Goal: Task Accomplishment & Management: Use online tool/utility

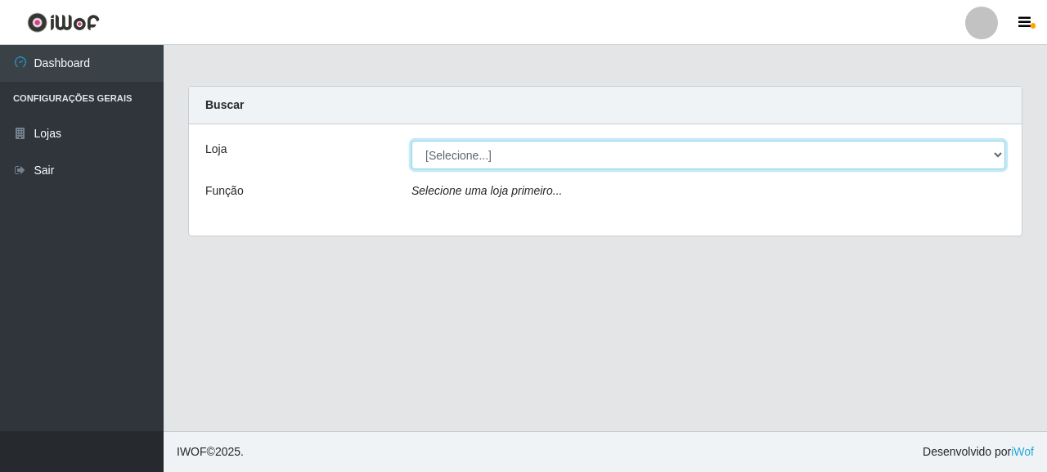
click at [524, 161] on select "[Selecione...] Supermercado Queiroz - [GEOGRAPHIC_DATA]" at bounding box center [708, 155] width 594 height 29
select select "496"
click at [411, 141] on select "[Selecione...] Supermercado Queiroz - [GEOGRAPHIC_DATA]" at bounding box center [708, 155] width 594 height 29
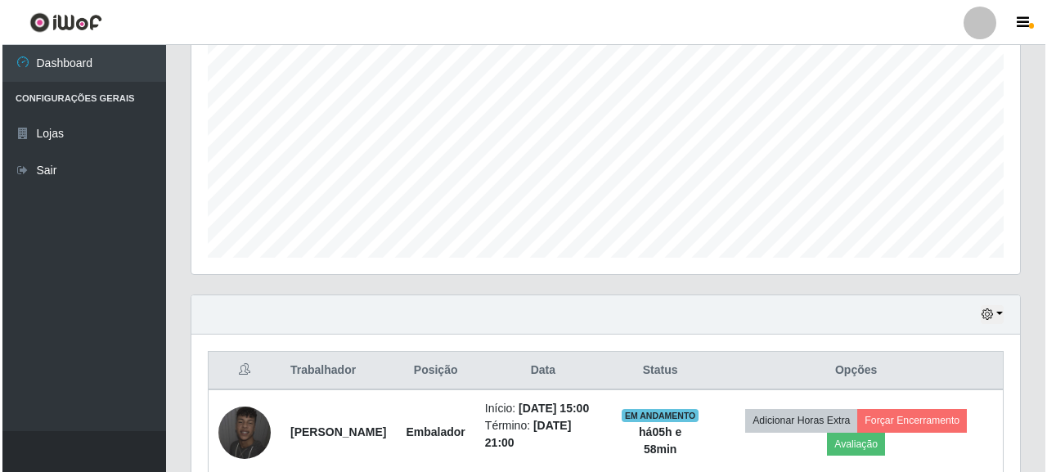
scroll to position [527, 0]
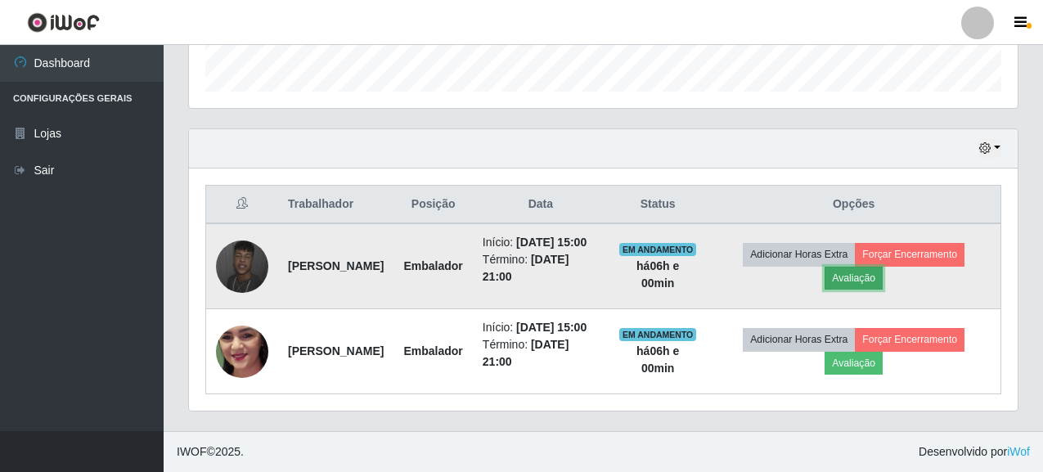
click at [882, 267] on button "Avaliação" at bounding box center [853, 278] width 58 height 23
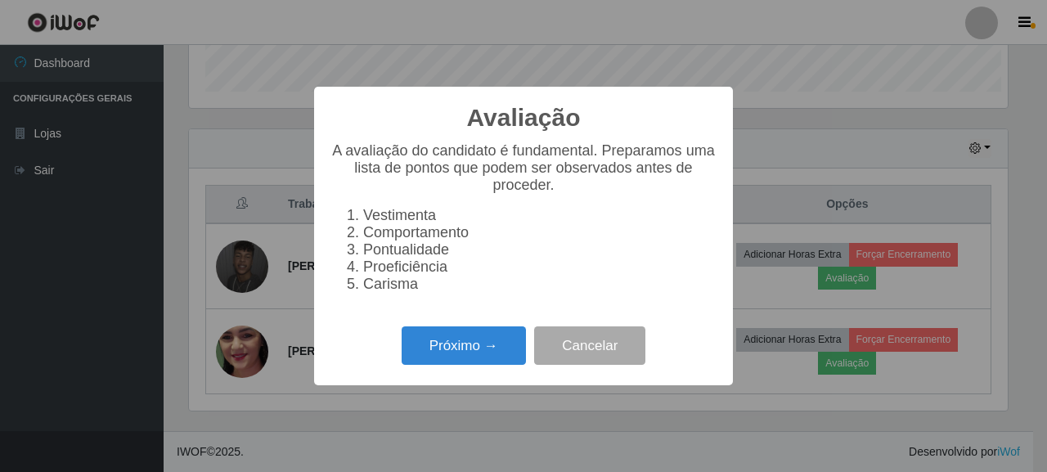
scroll to position [339, 819]
click at [401, 365] on button "Próximo →" at bounding box center [463, 345] width 124 height 38
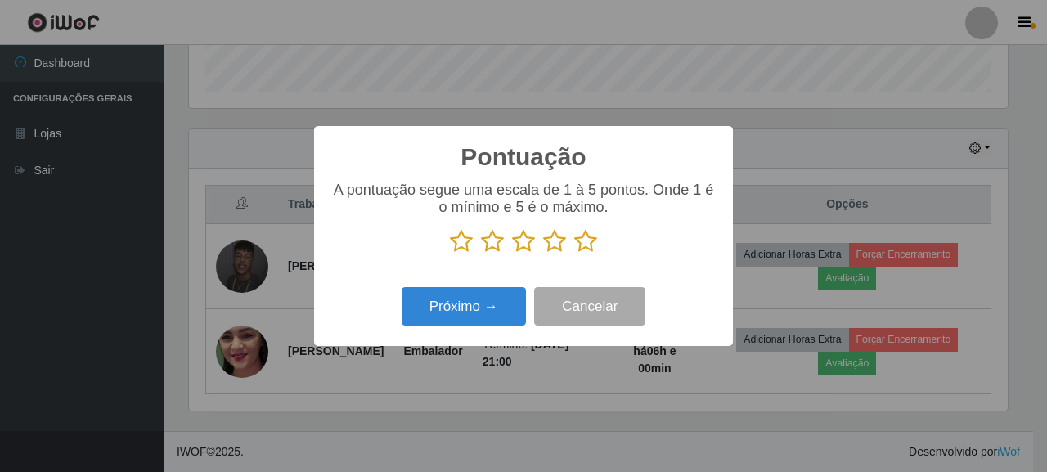
scroll to position [817367, 816888]
drag, startPoint x: 577, startPoint y: 244, endPoint x: 563, endPoint y: 258, distance: 20.8
click at [577, 243] on icon at bounding box center [585, 241] width 23 height 25
click at [574, 253] on input "radio" at bounding box center [574, 253] width 0 height 0
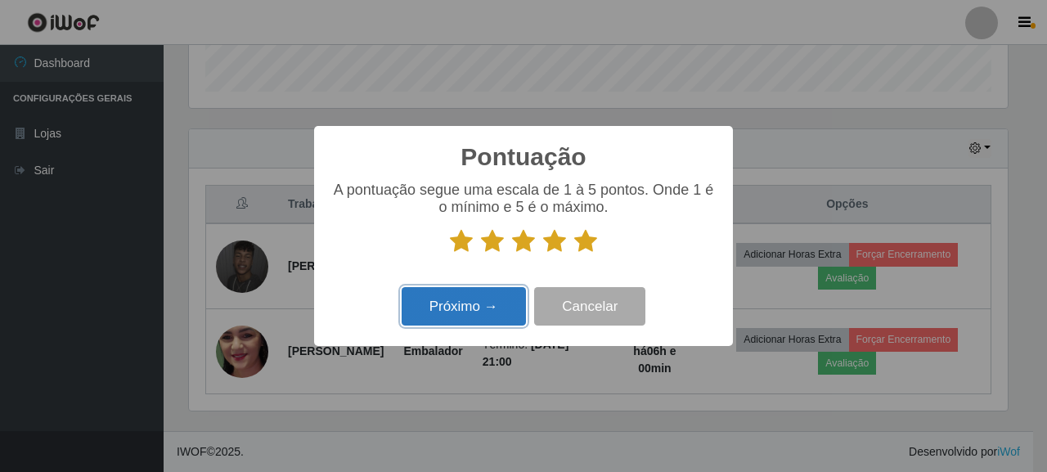
click at [490, 300] on button "Próximo →" at bounding box center [463, 306] width 124 height 38
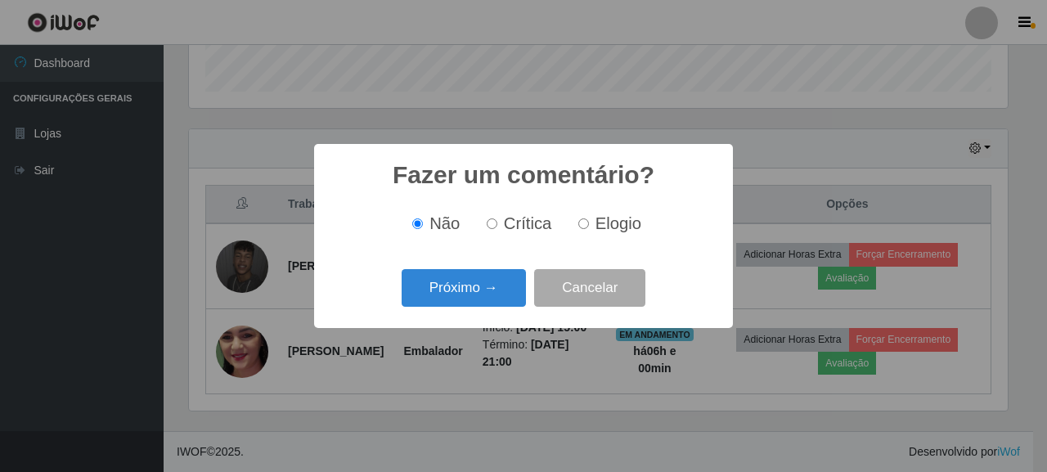
click at [478, 311] on div "Próximo → Cancelar" at bounding box center [523, 287] width 386 height 47
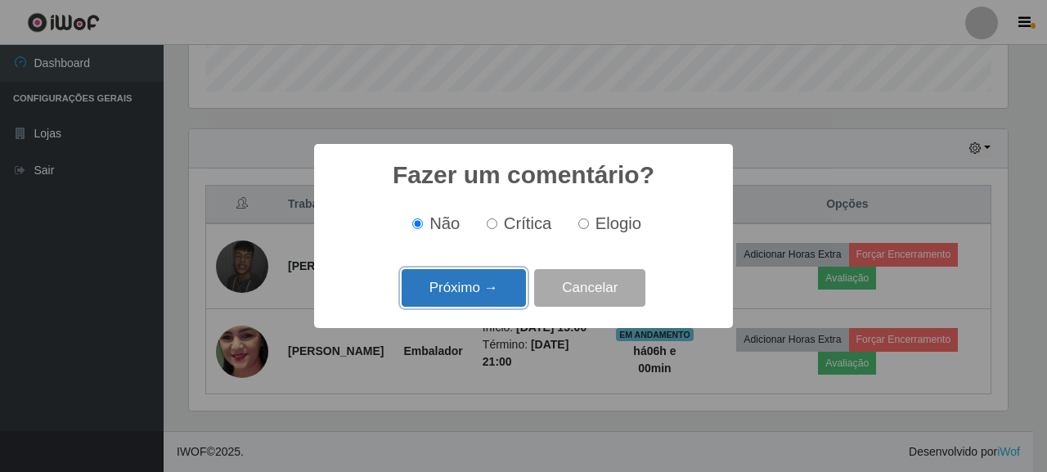
click at [476, 294] on button "Próximo →" at bounding box center [463, 288] width 124 height 38
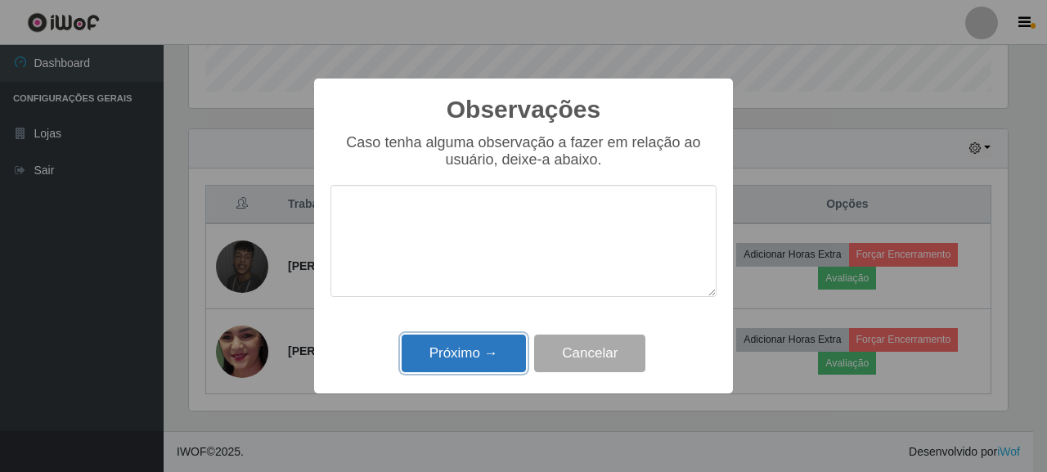
click at [473, 366] on button "Próximo →" at bounding box center [463, 353] width 124 height 38
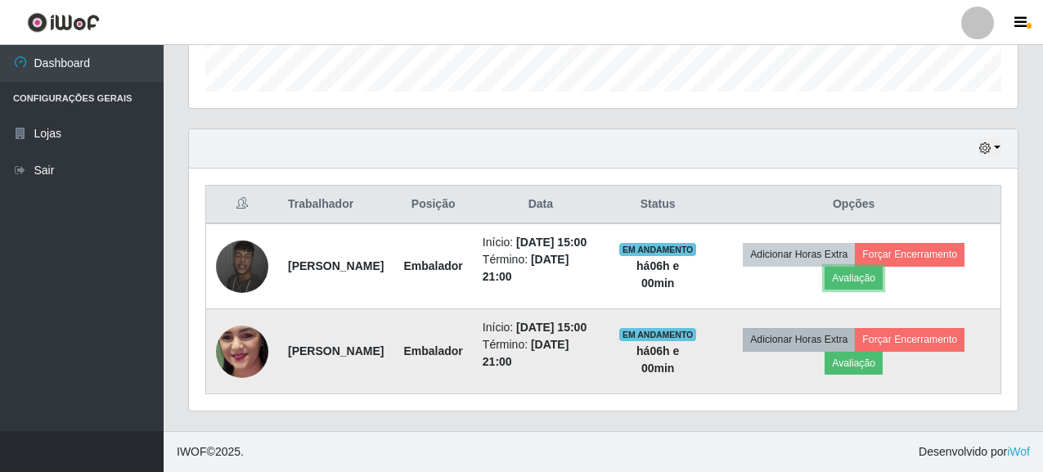
scroll to position [339, 828]
click at [865, 361] on button "Avaliação" at bounding box center [853, 363] width 58 height 23
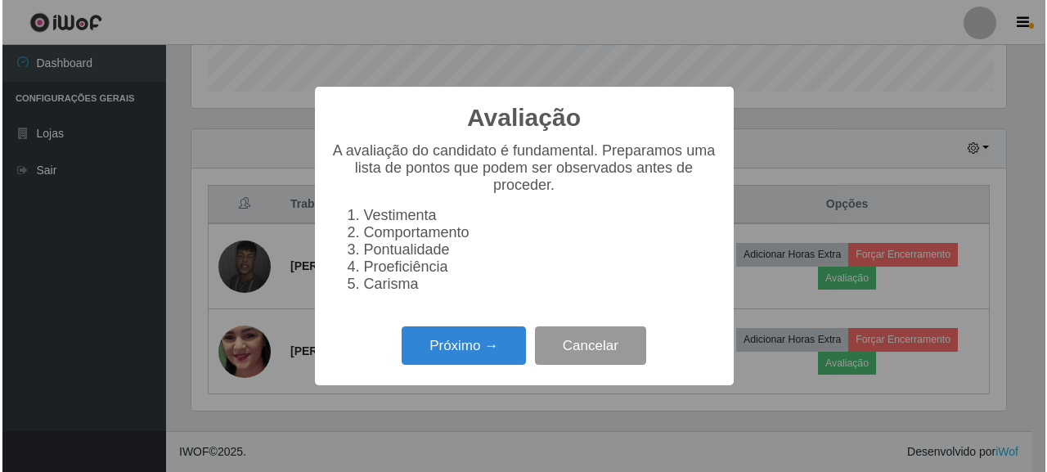
scroll to position [339, 819]
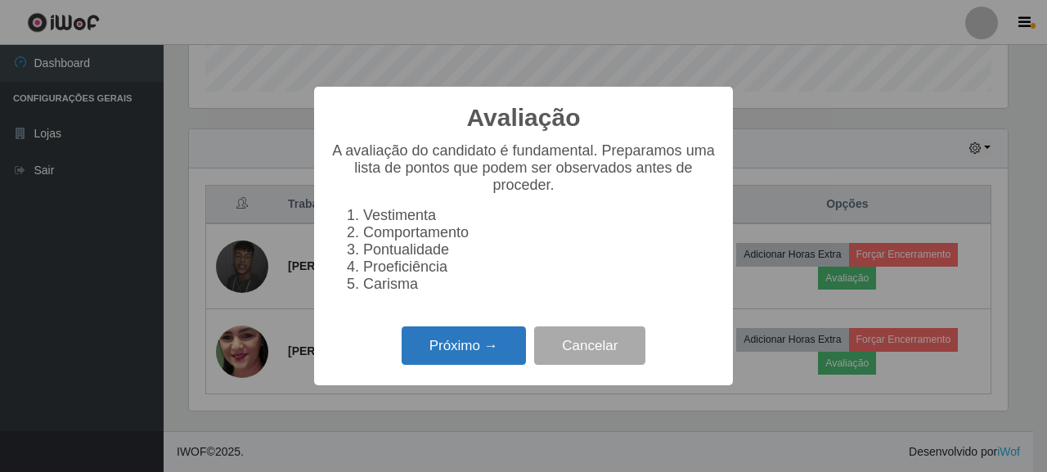
click at [486, 365] on button "Próximo →" at bounding box center [463, 345] width 124 height 38
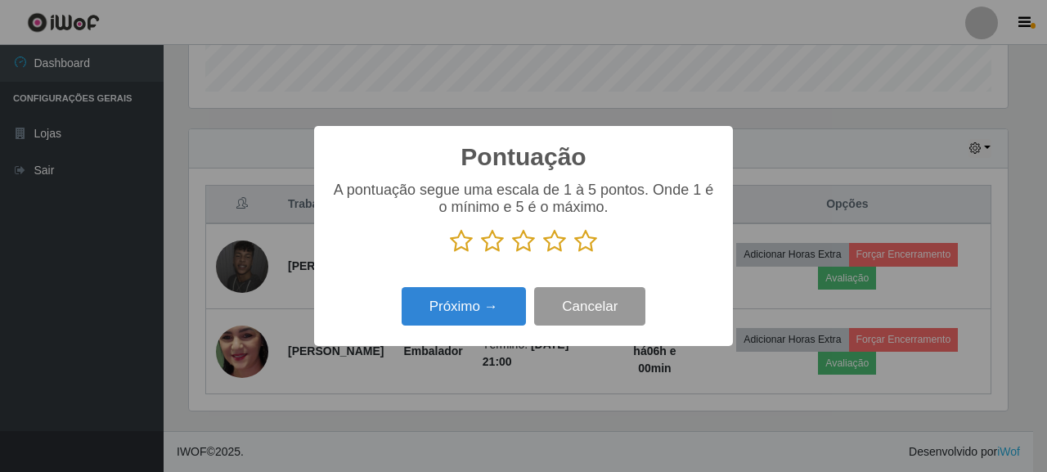
scroll to position [817367, 816888]
click at [582, 244] on icon at bounding box center [585, 241] width 23 height 25
click at [574, 253] on input "radio" at bounding box center [574, 253] width 0 height 0
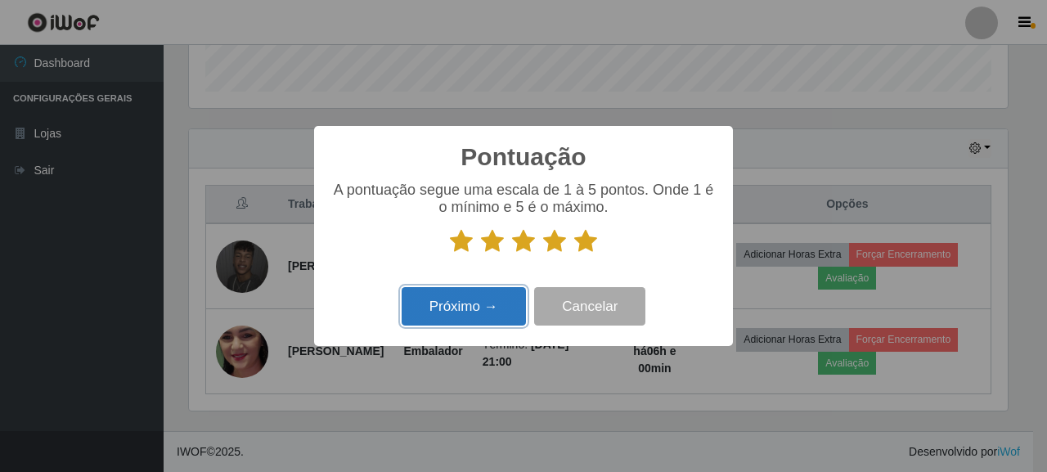
click at [490, 302] on button "Próximo →" at bounding box center [463, 306] width 124 height 38
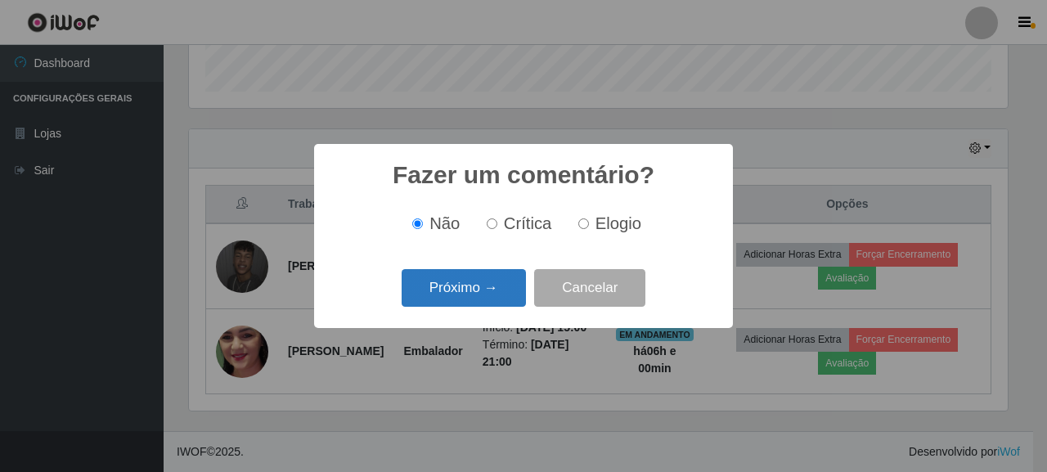
click at [479, 298] on button "Próximo →" at bounding box center [463, 288] width 124 height 38
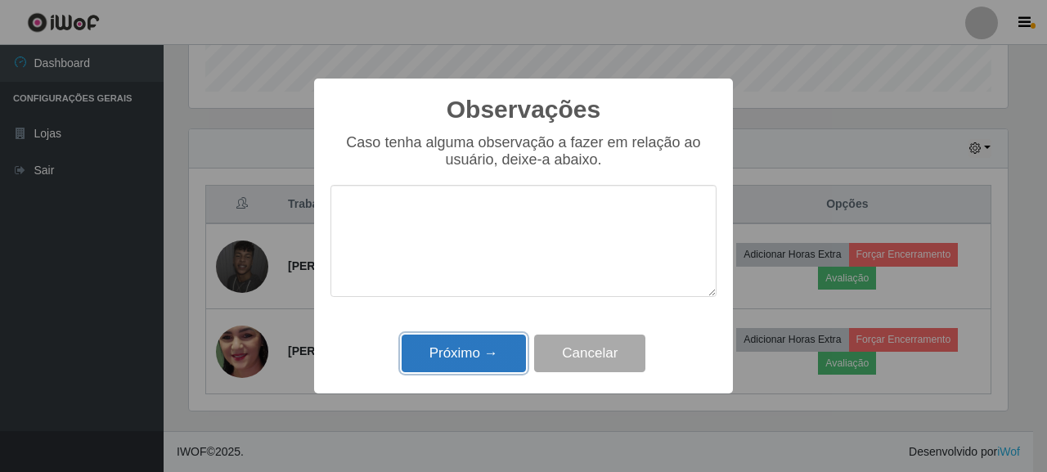
click at [511, 344] on button "Próximo →" at bounding box center [463, 353] width 124 height 38
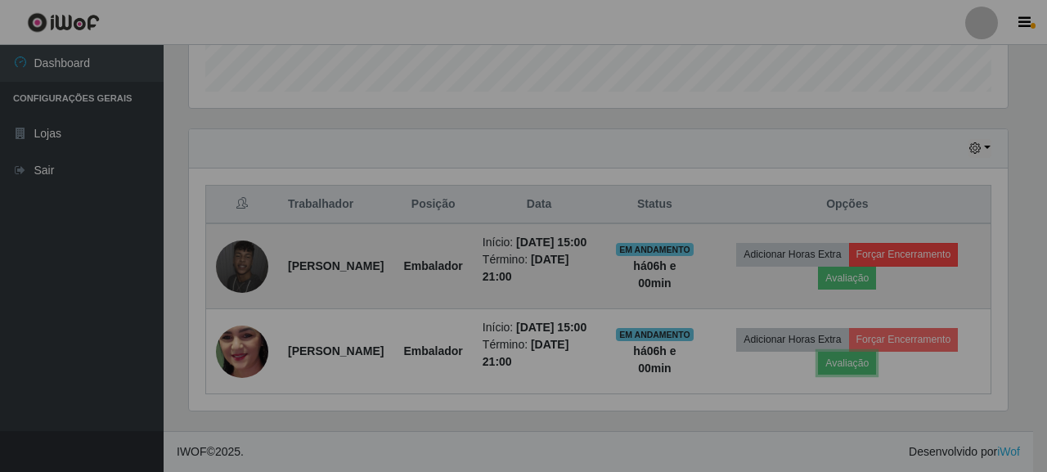
scroll to position [339, 828]
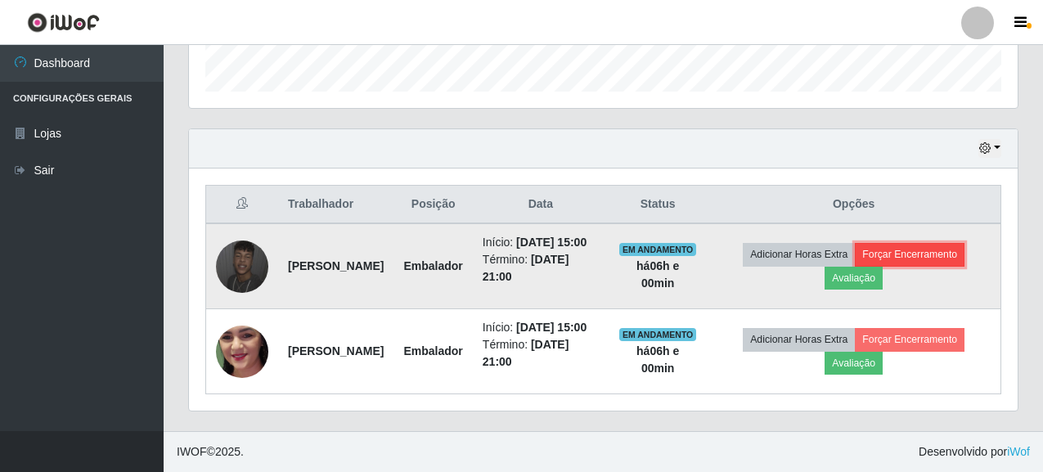
click at [902, 243] on button "Forçar Encerramento" at bounding box center [910, 254] width 110 height 23
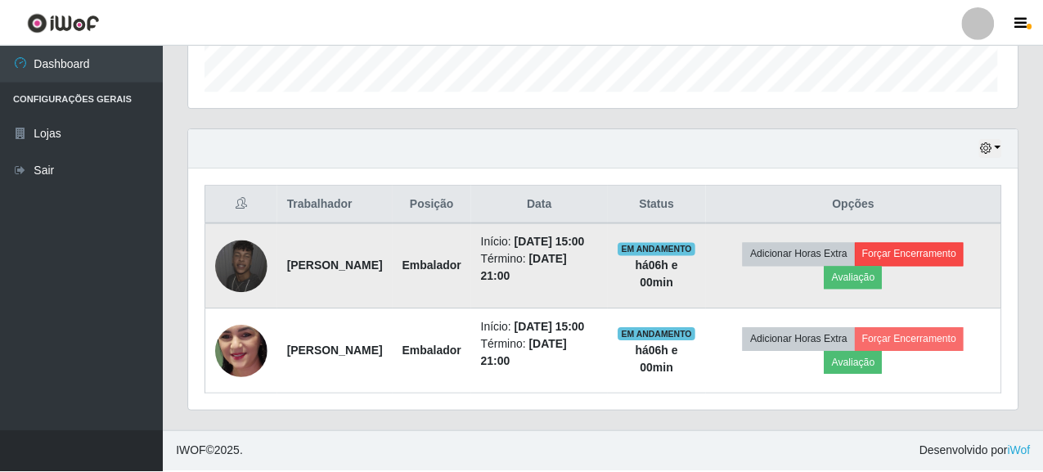
scroll to position [339, 819]
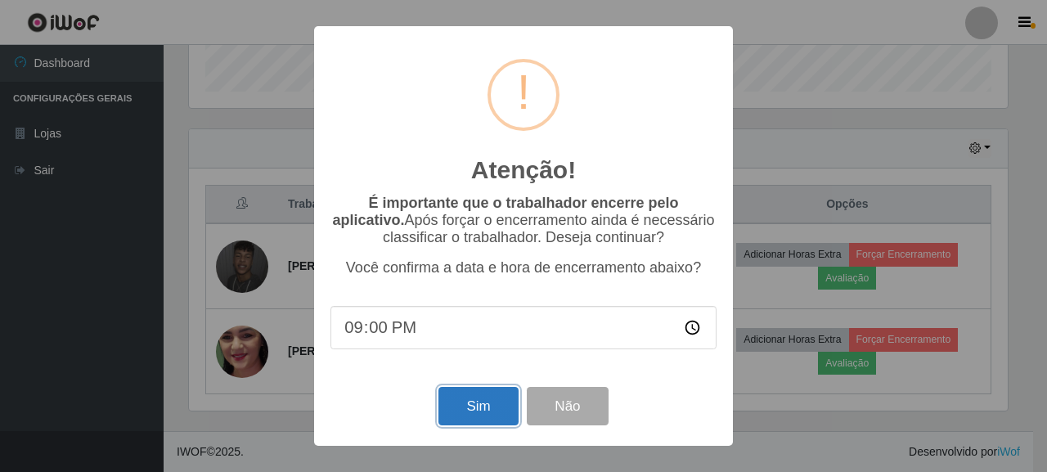
click at [485, 397] on button "Sim" at bounding box center [477, 406] width 79 height 38
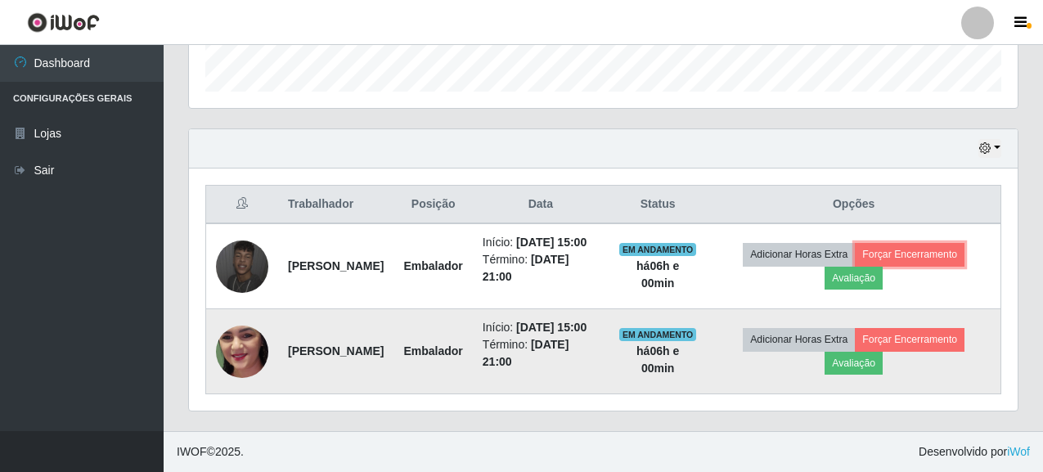
scroll to position [339, 828]
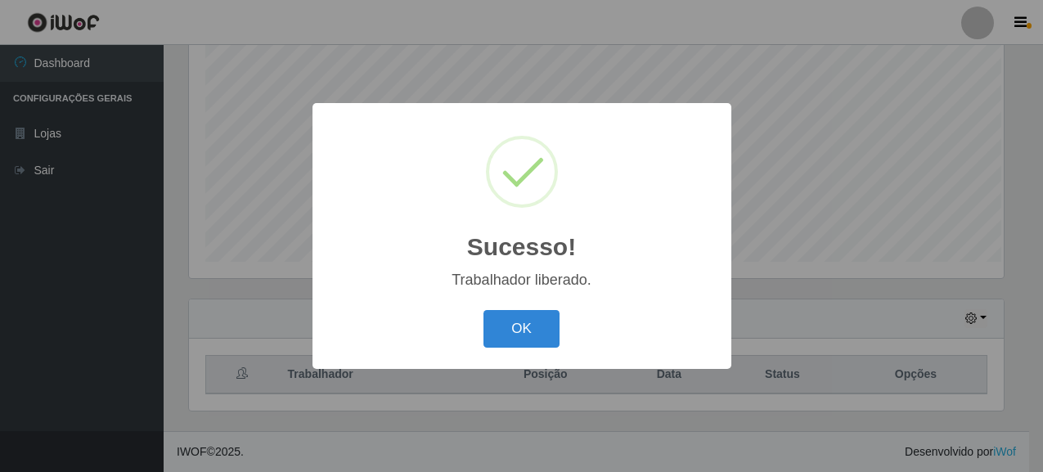
click at [922, 330] on div "Sucesso! × Trabalhador liberado. OK Cancel" at bounding box center [521, 236] width 1043 height 472
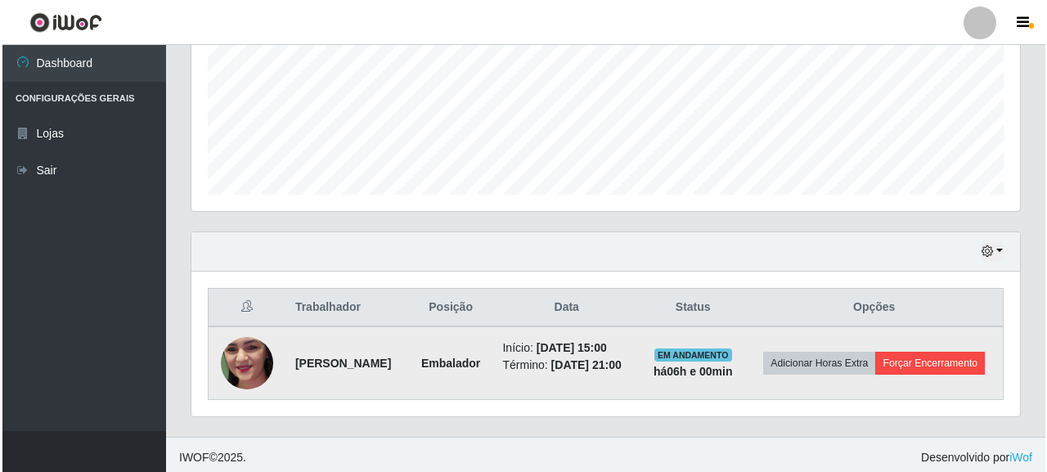
scroll to position [408, 0]
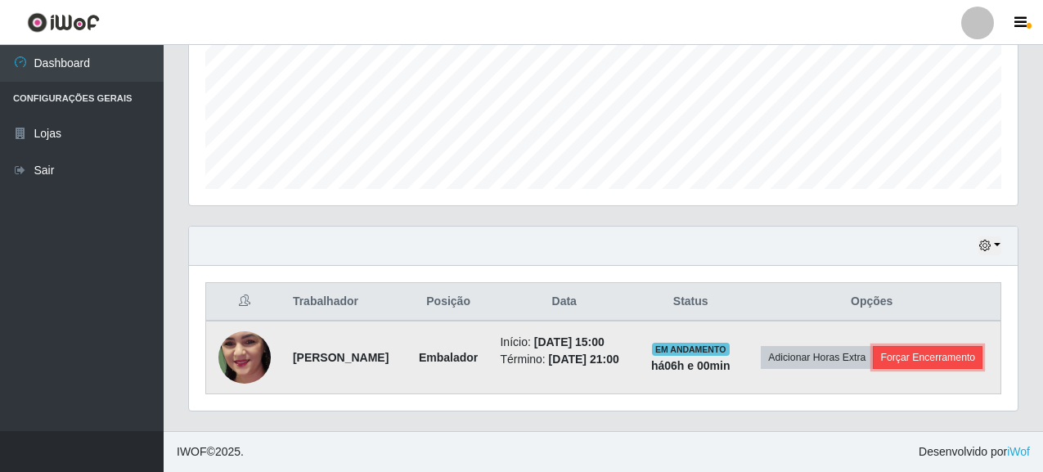
click at [879, 364] on button "Forçar Encerramento" at bounding box center [927, 357] width 110 height 23
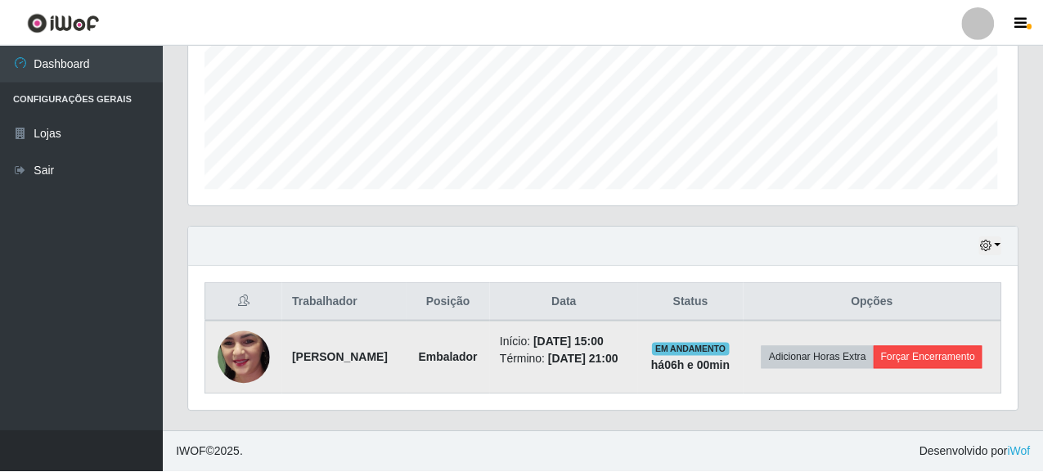
scroll to position [339, 819]
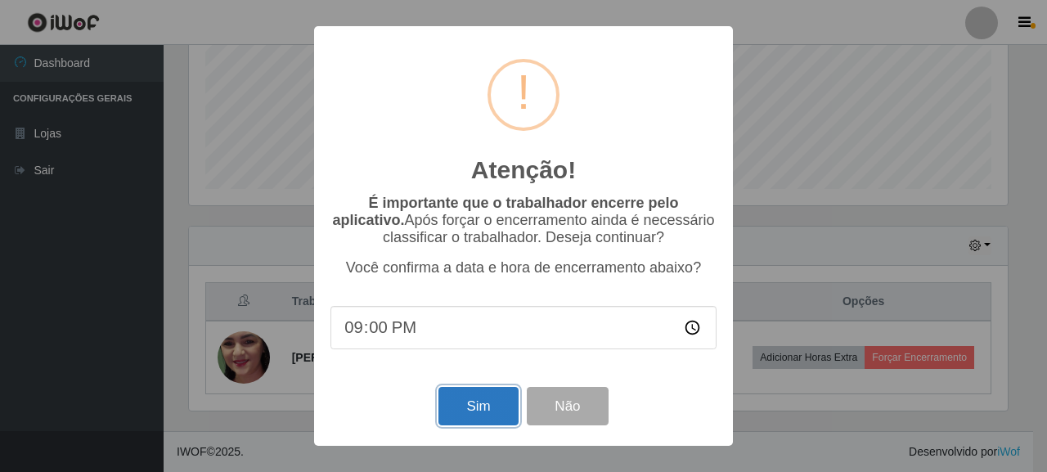
click at [473, 415] on button "Sim" at bounding box center [477, 406] width 79 height 38
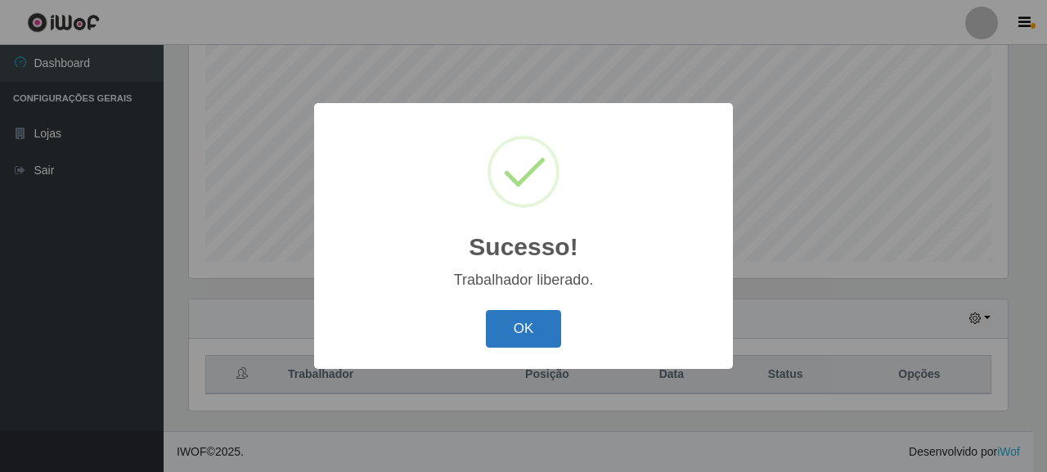
click at [505, 330] on button "OK" at bounding box center [524, 329] width 76 height 38
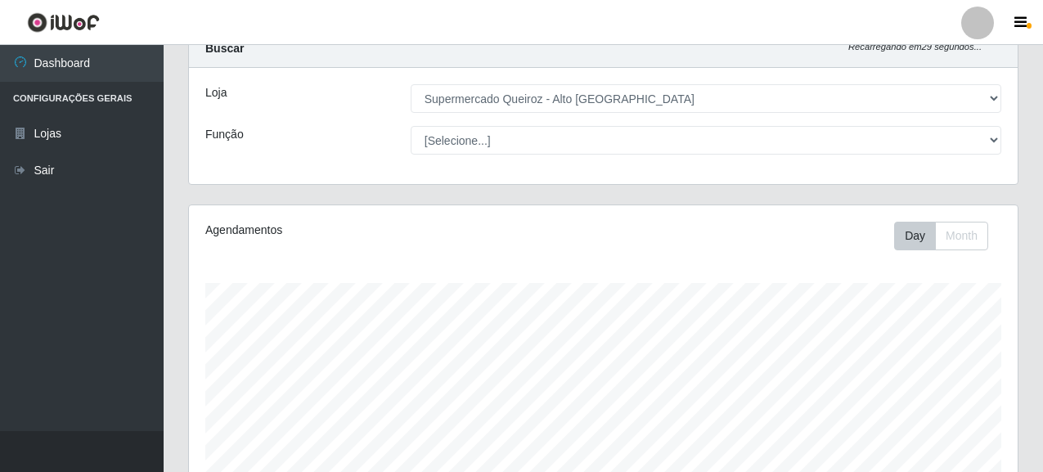
scroll to position [0, 0]
